Goal: Task Accomplishment & Management: Complete application form

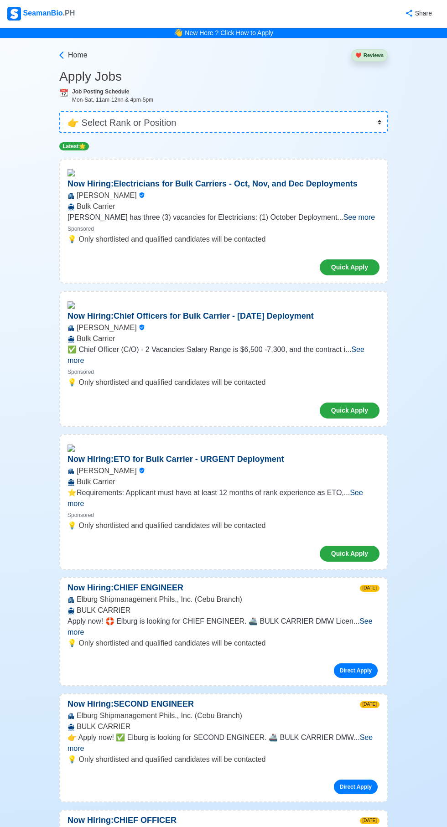
click at [156, 202] on div "[PERSON_NAME] Bulk Carrier" at bounding box center [223, 201] width 326 height 22
click at [208, 204] on div "[PERSON_NAME] Bulk Carrier" at bounding box center [223, 201] width 326 height 22
click at [355, 267] on button "Quick Apply" at bounding box center [349, 267] width 60 height 16
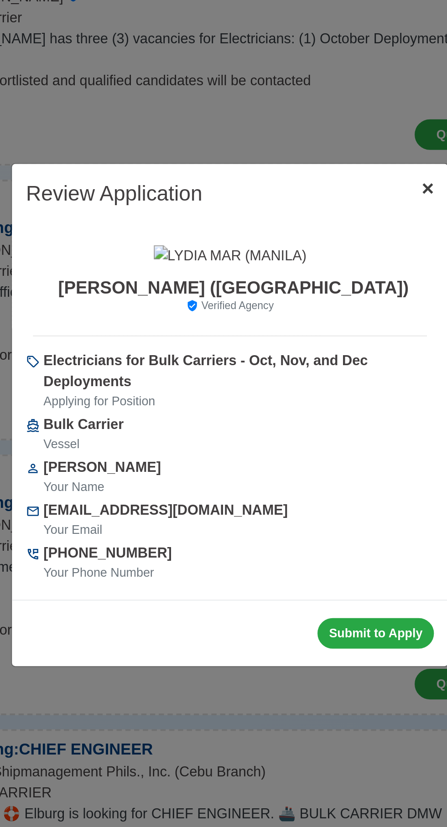
click at [322, 303] on button "× Close" at bounding box center [326, 296] width 21 height 26
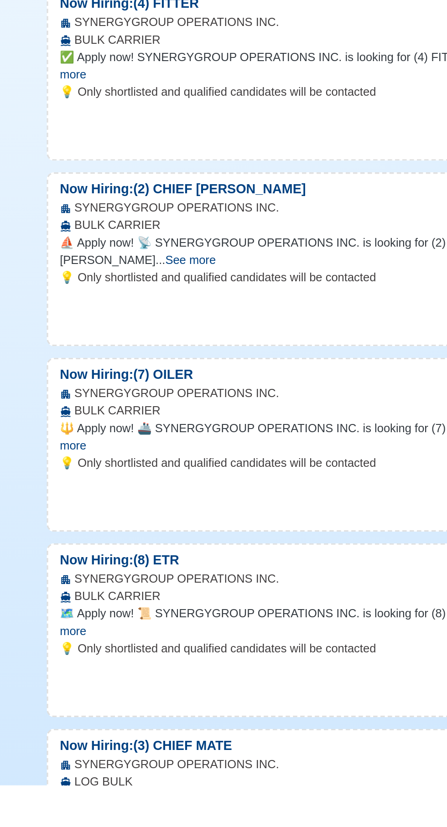
scroll to position [5004, 0]
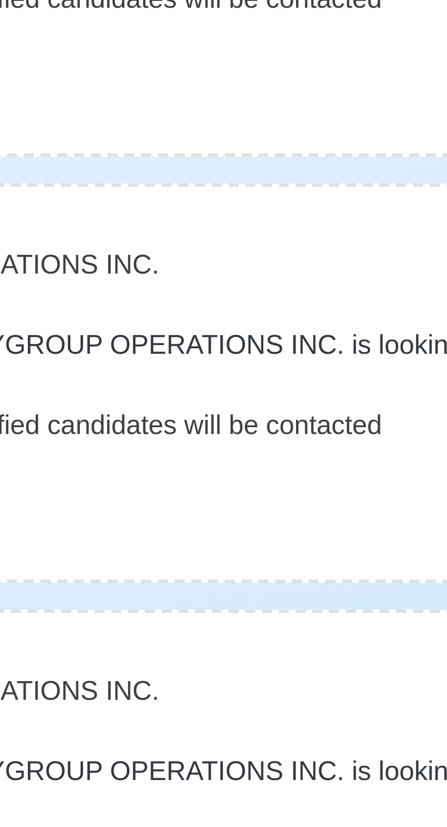
scroll to position [5004, 0]
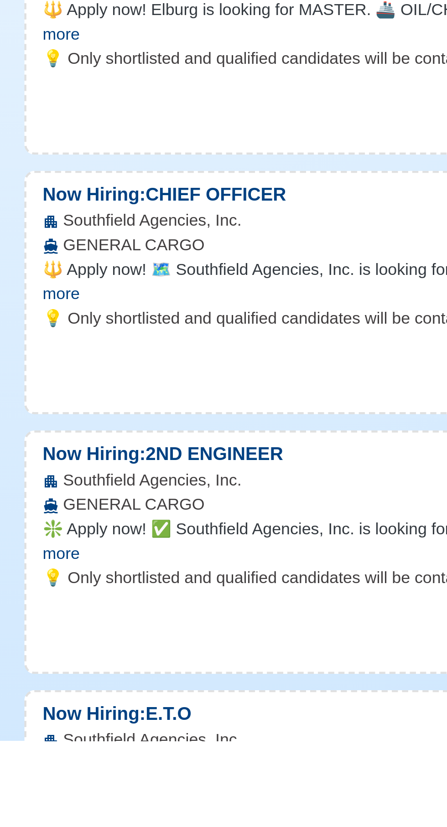
scroll to position [20983, 0]
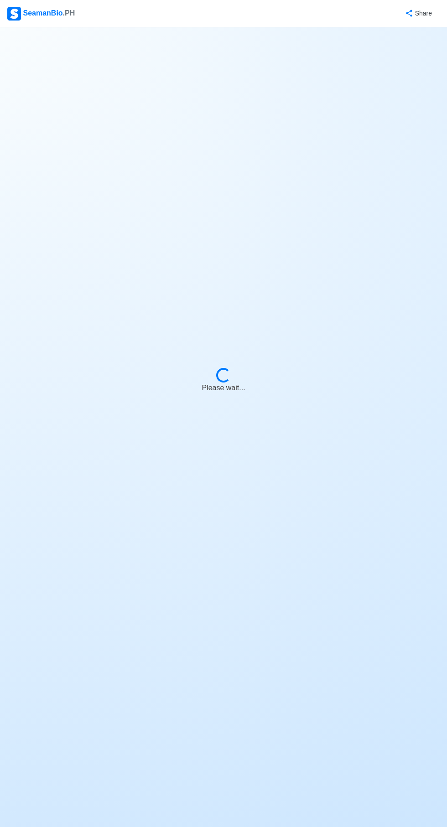
select select "Chief Engineer"
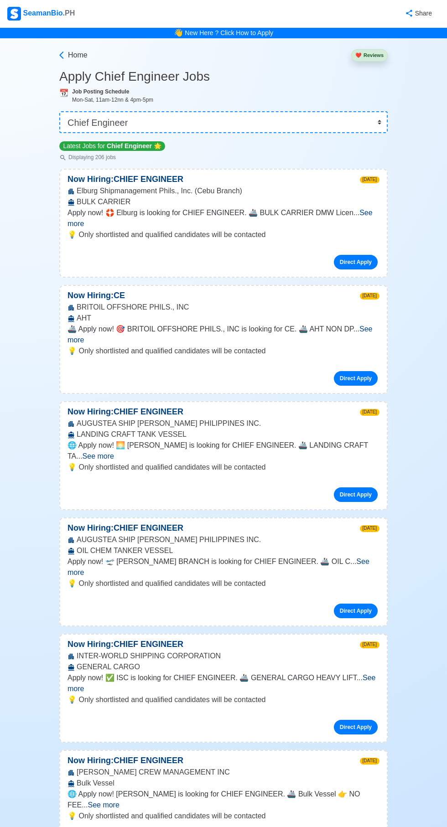
click at [172, 265] on div "💡 Only shortlisted and qualified candidates will be contacted Direct Apply" at bounding box center [223, 252] width 326 height 47
click at [360, 255] on link "Direct Apply" at bounding box center [356, 262] width 44 height 15
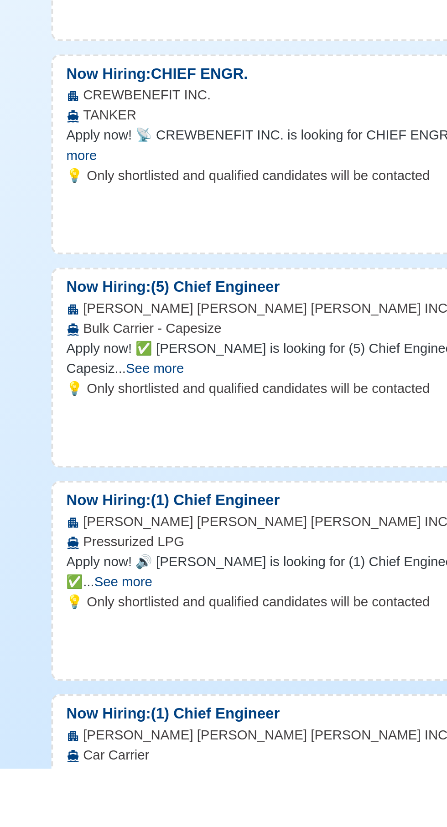
scroll to position [3196, 0]
